Goal: Task Accomplishment & Management: Manage account settings

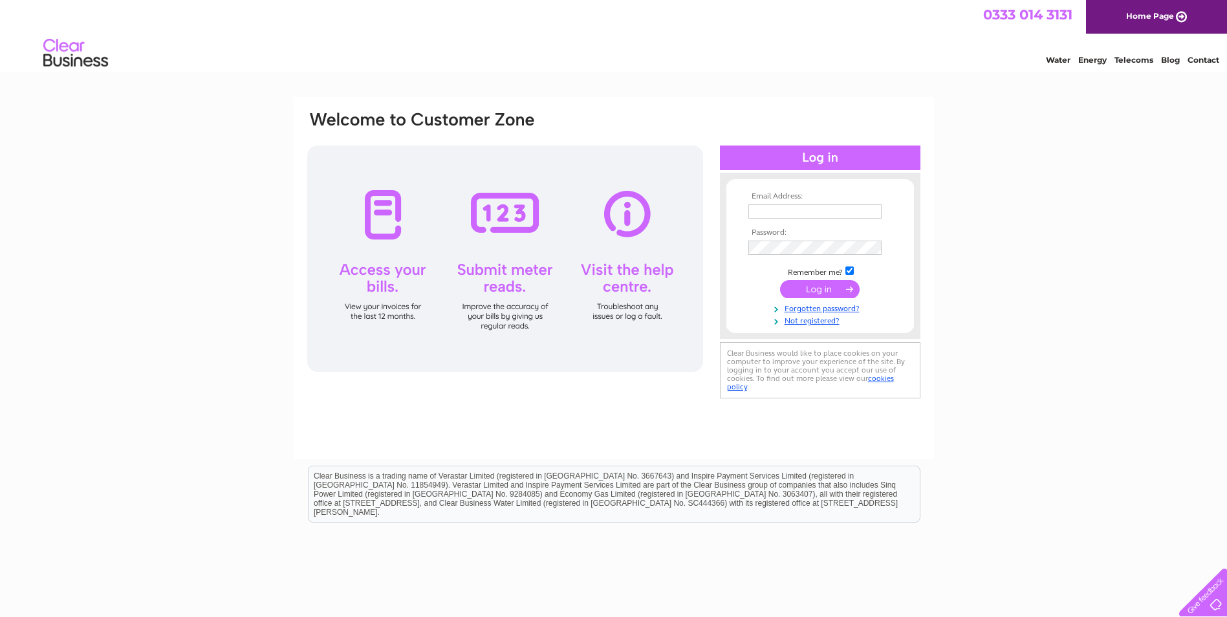
type input "tony.robinson@tvri.co.uk"
click at [827, 290] on input "submit" at bounding box center [820, 289] width 80 height 18
click at [852, 287] on input "submit" at bounding box center [820, 289] width 80 height 18
click at [820, 288] on input "submit" at bounding box center [820, 289] width 80 height 18
click at [820, 238] on td at bounding box center [820, 247] width 150 height 21
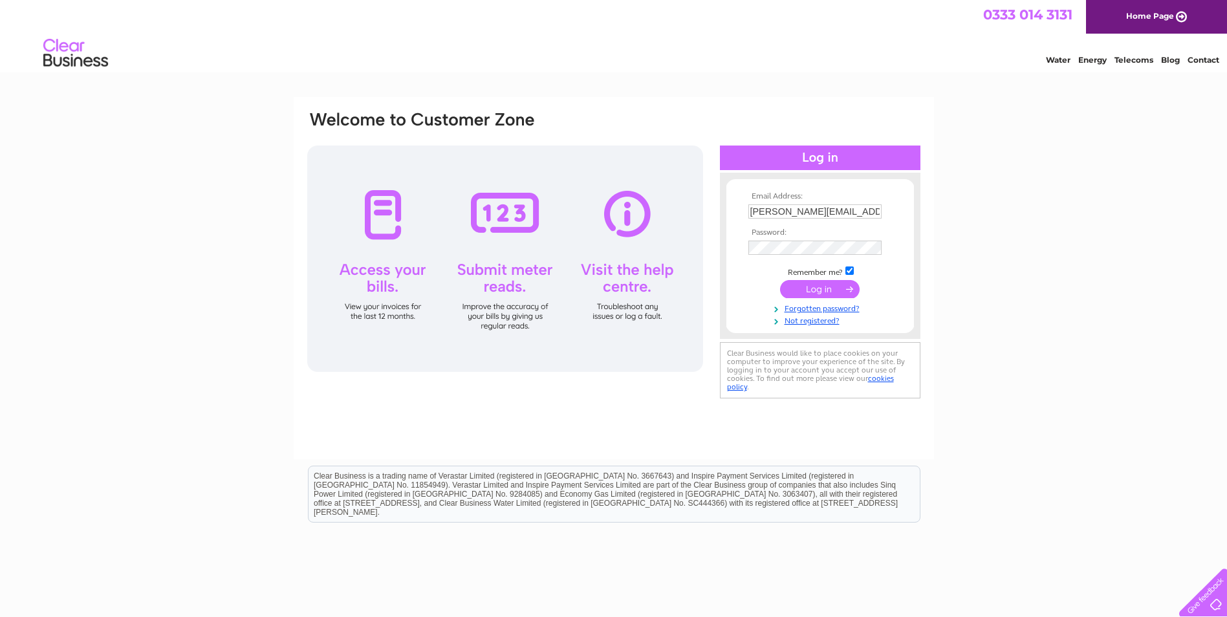
click at [734, 294] on form "Email Address: tony.robinson@tvri.co.uk Password:" at bounding box center [821, 259] width 188 height 134
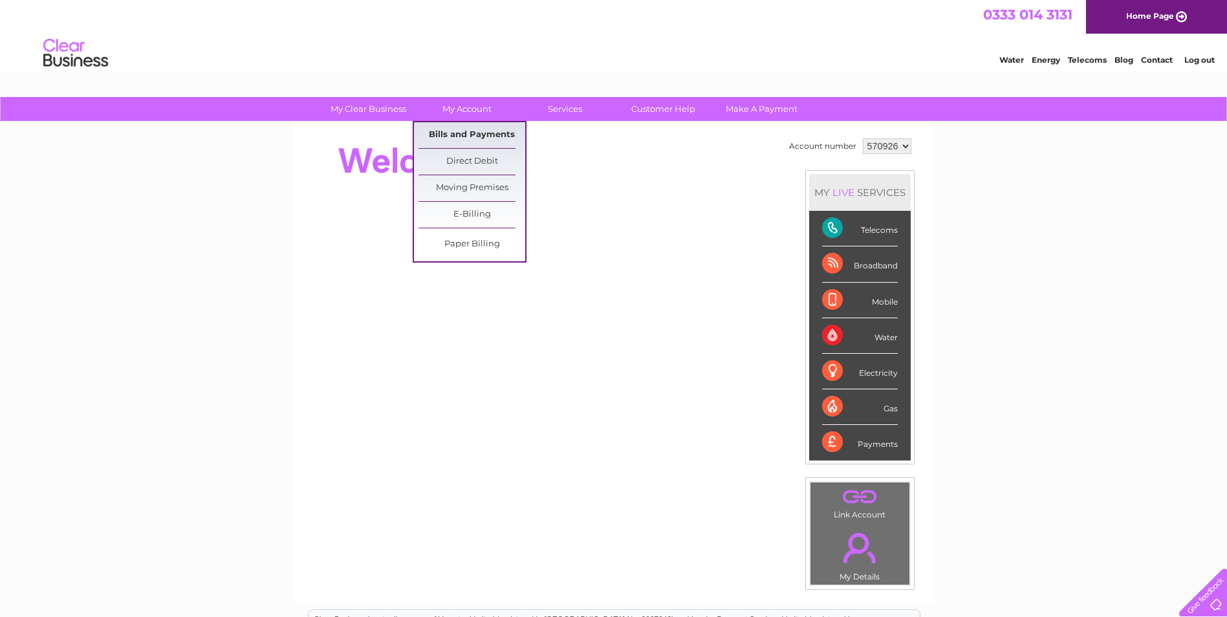
click at [476, 139] on link "Bills and Payments" at bounding box center [472, 135] width 107 height 26
click at [474, 134] on link "Bills and Payments" at bounding box center [472, 135] width 107 height 26
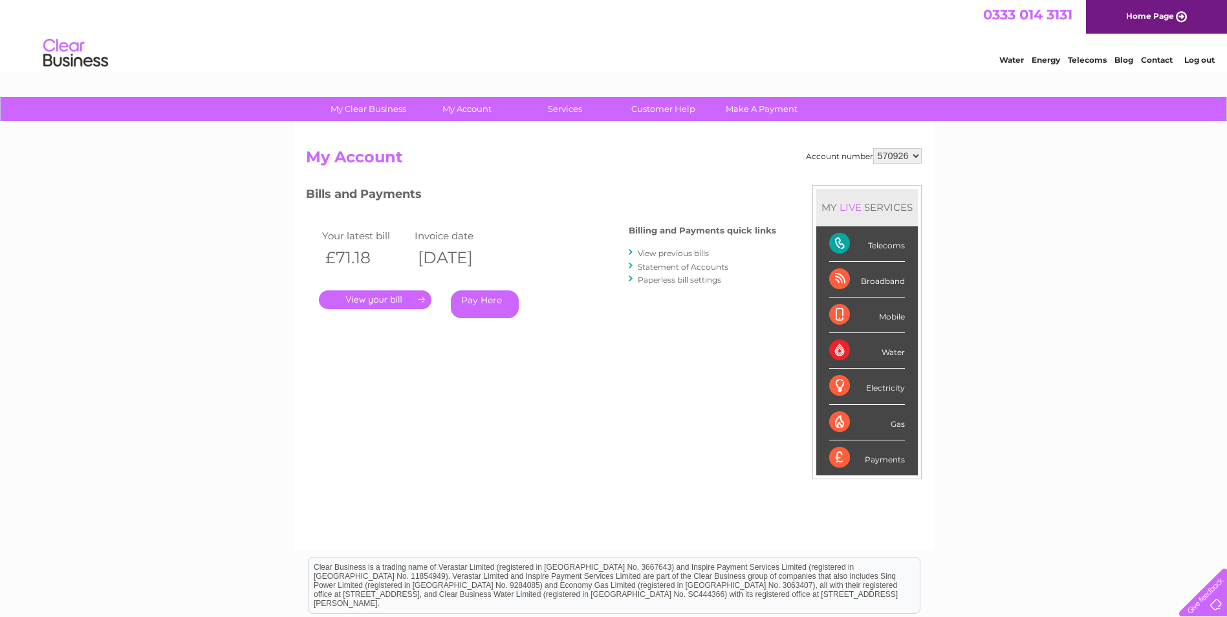
click at [381, 298] on link "." at bounding box center [375, 300] width 113 height 19
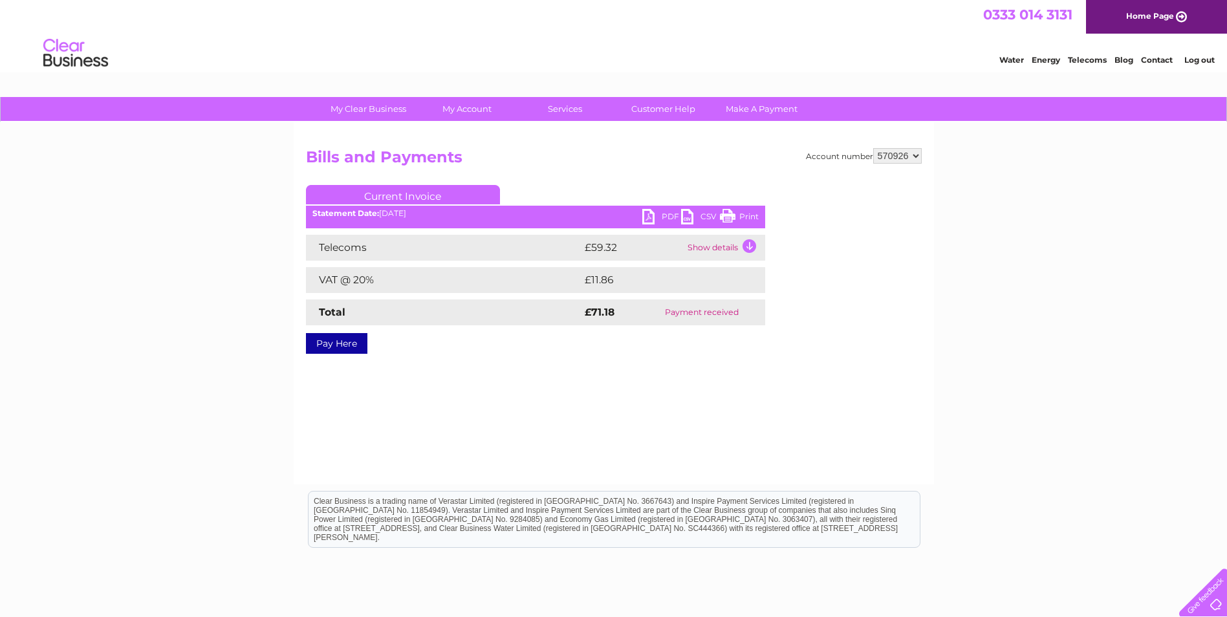
click at [666, 214] on link "PDF" at bounding box center [662, 218] width 39 height 19
